Goal: Complete application form

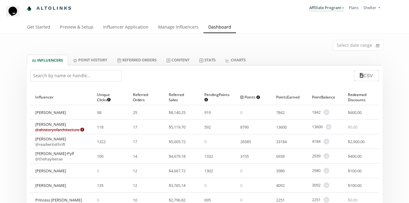
click at [91, 77] on input "text" at bounding box center [75, 76] width 91 height 12
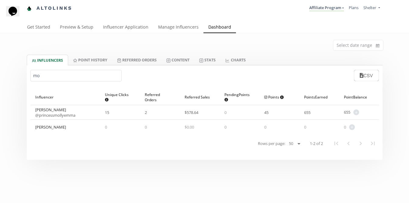
type input "m"
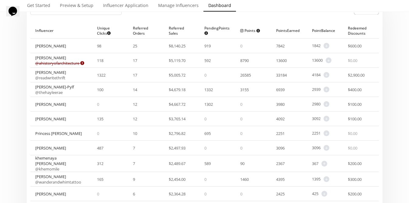
scroll to position [66, 0]
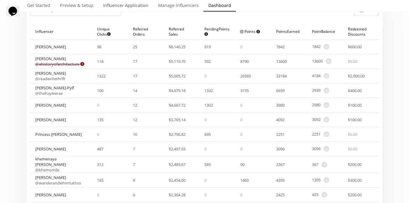
click at [137, 4] on link "Influencer Application" at bounding box center [125, 6] width 55 height 12
